Goal: Use online tool/utility: Use online tool/utility

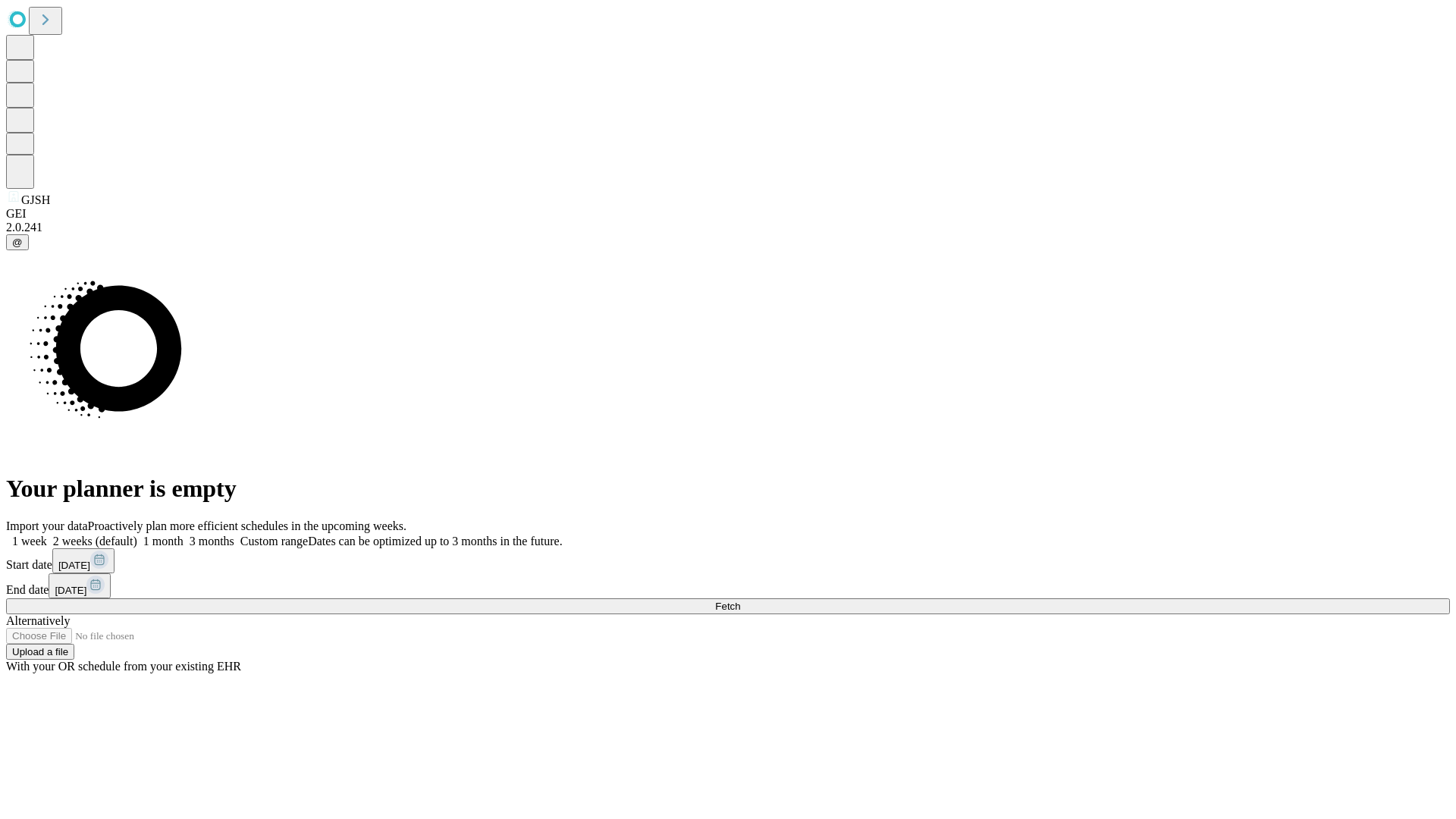
click at [740, 601] on span "Fetch" at bounding box center [728, 606] width 25 height 11
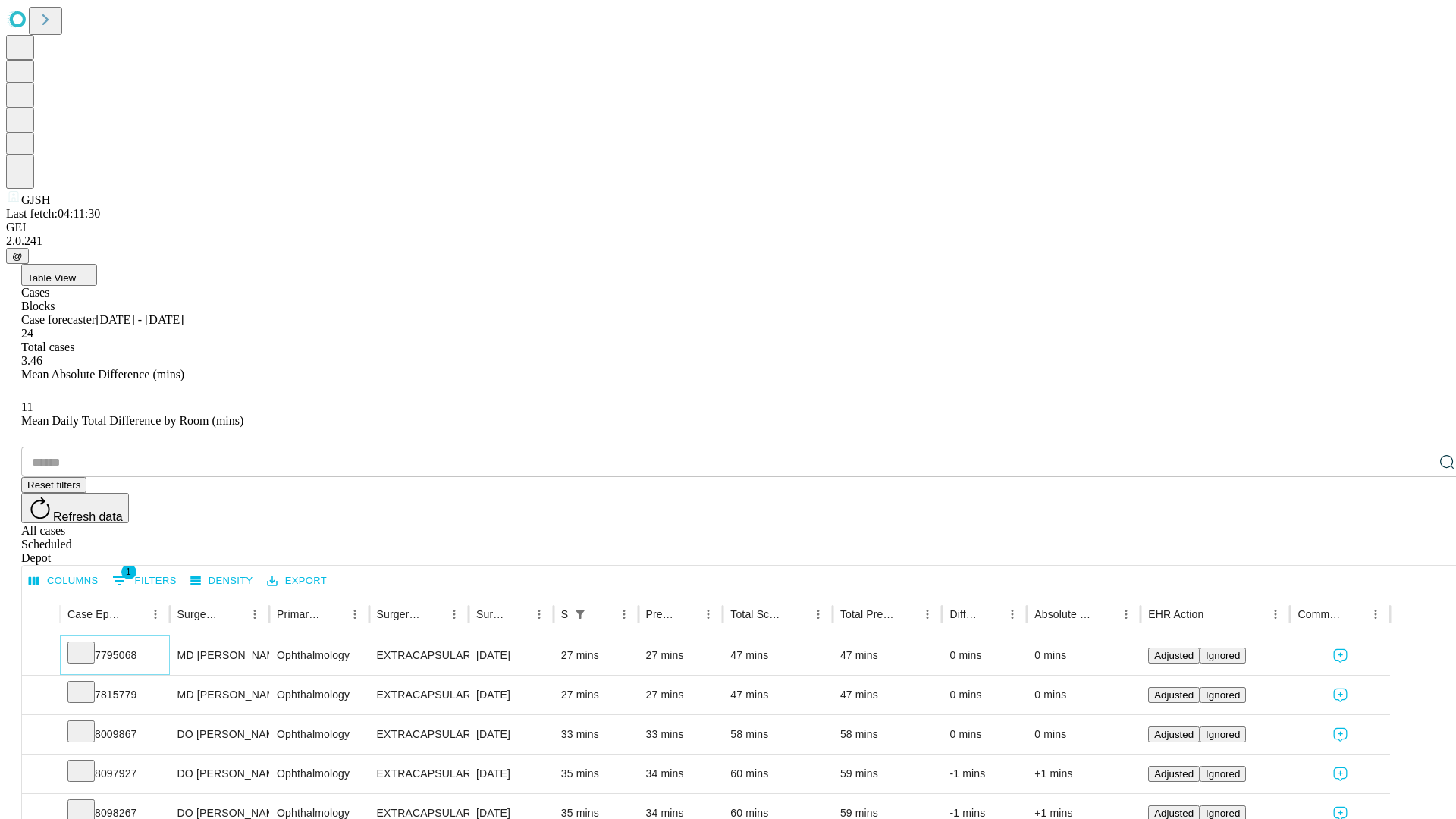
click at [89, 644] on icon at bounding box center [81, 651] width 16 height 16
